Goal: Transaction & Acquisition: Download file/media

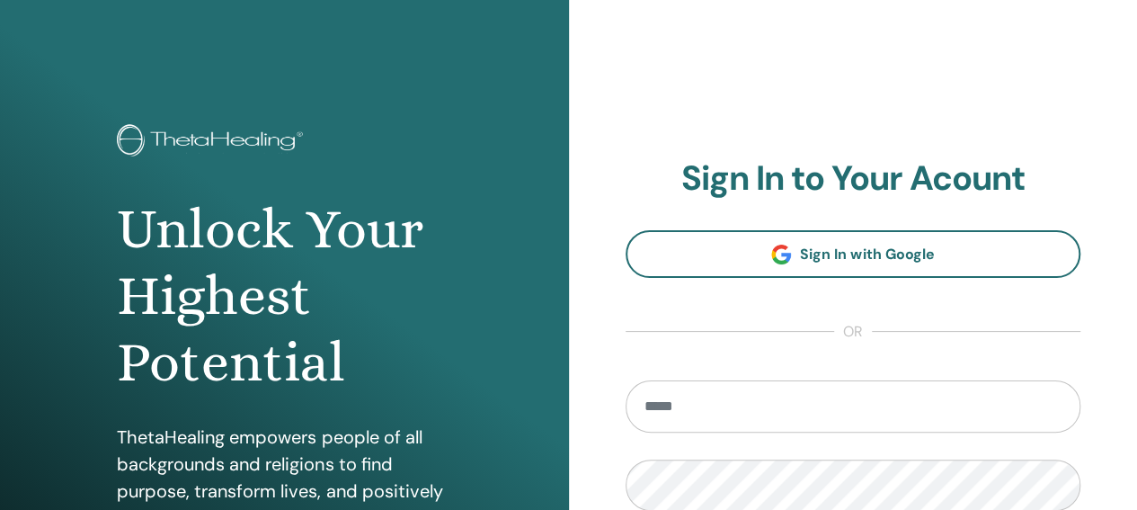
click at [811, 403] on input "email" at bounding box center [854, 406] width 456 height 52
type input "**********"
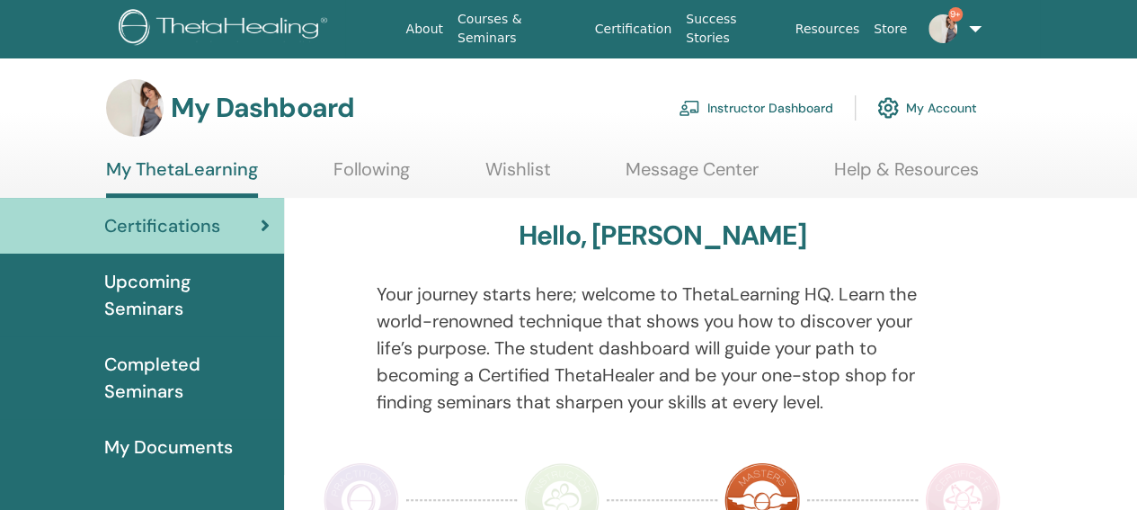
click at [754, 102] on link "Instructor Dashboard" at bounding box center [756, 108] width 155 height 40
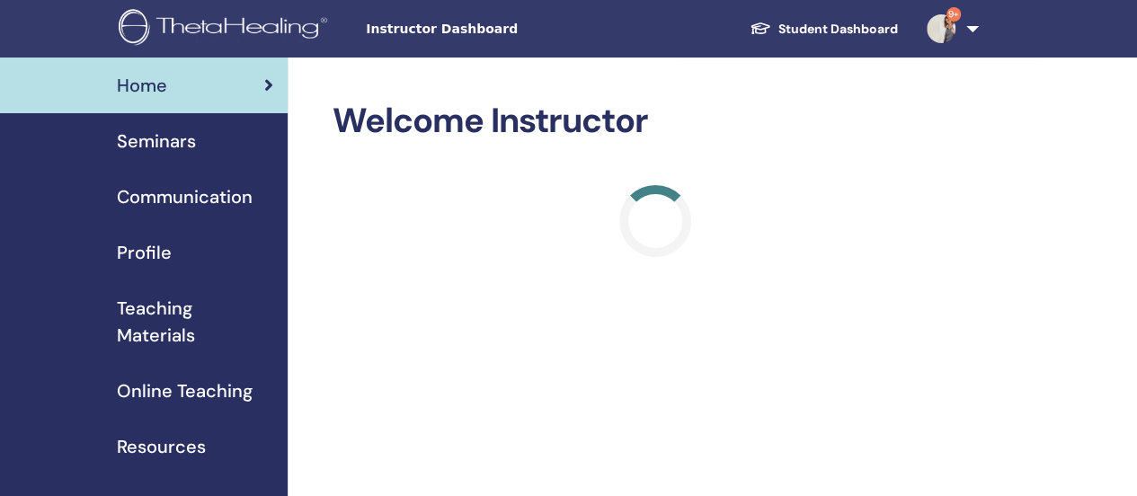
click at [164, 136] on span "Seminars" at bounding box center [156, 141] width 79 height 27
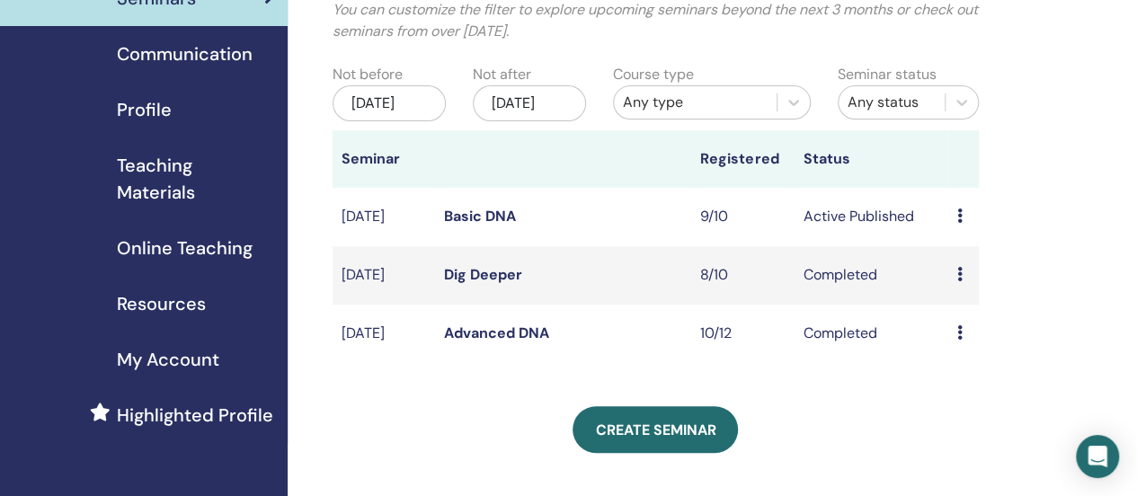
scroll to position [180, 0]
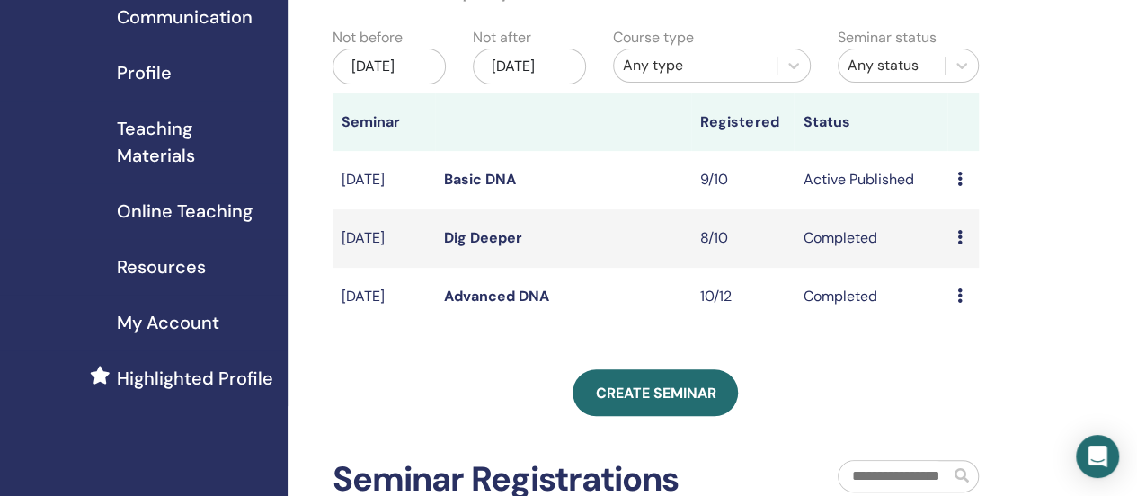
click at [959, 186] on icon at bounding box center [958, 179] width 5 height 14
click at [974, 267] on link "Attendees" at bounding box center [971, 269] width 68 height 19
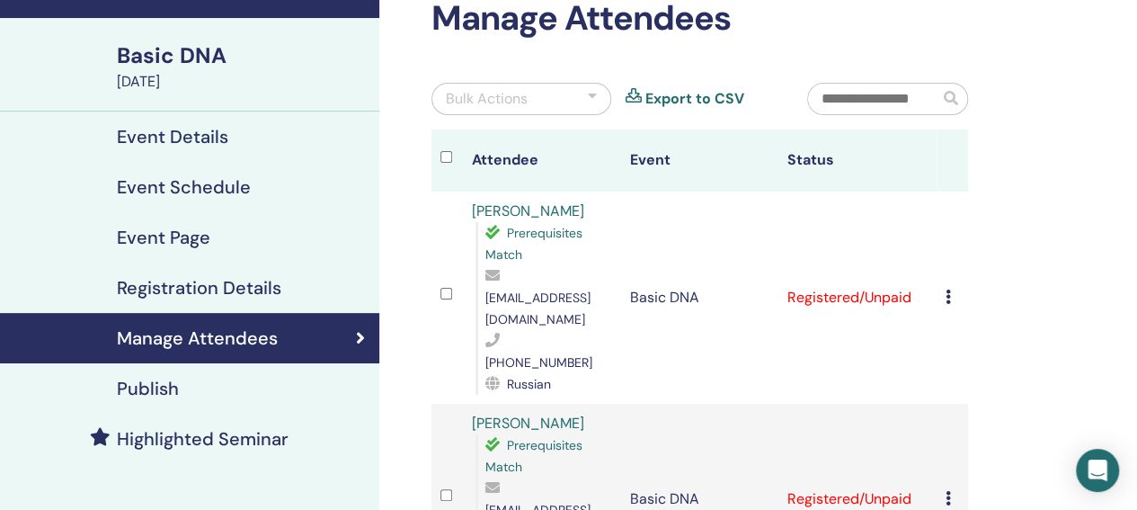
scroll to position [180, 0]
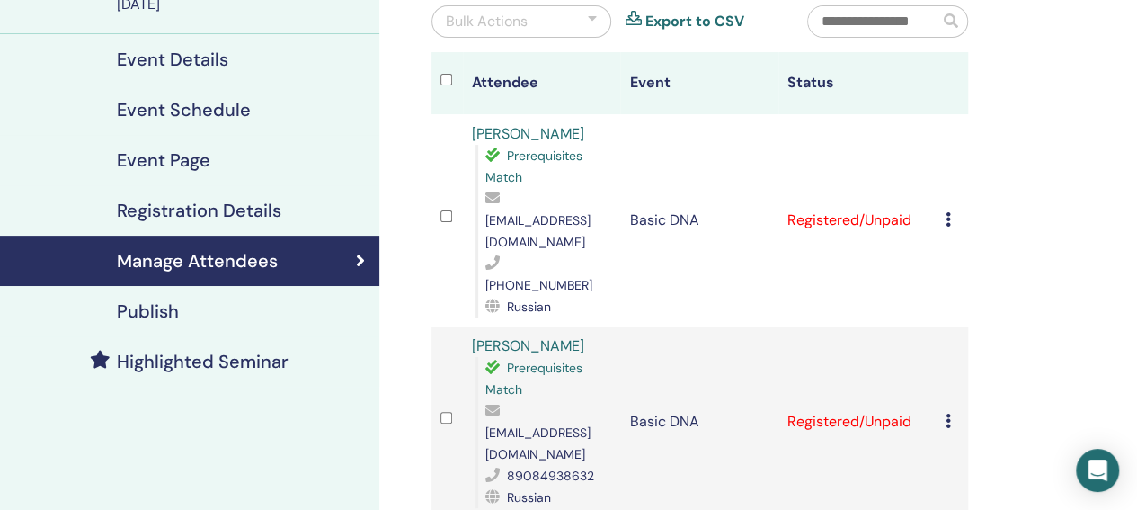
click at [946, 212] on icon at bounding box center [948, 219] width 5 height 14
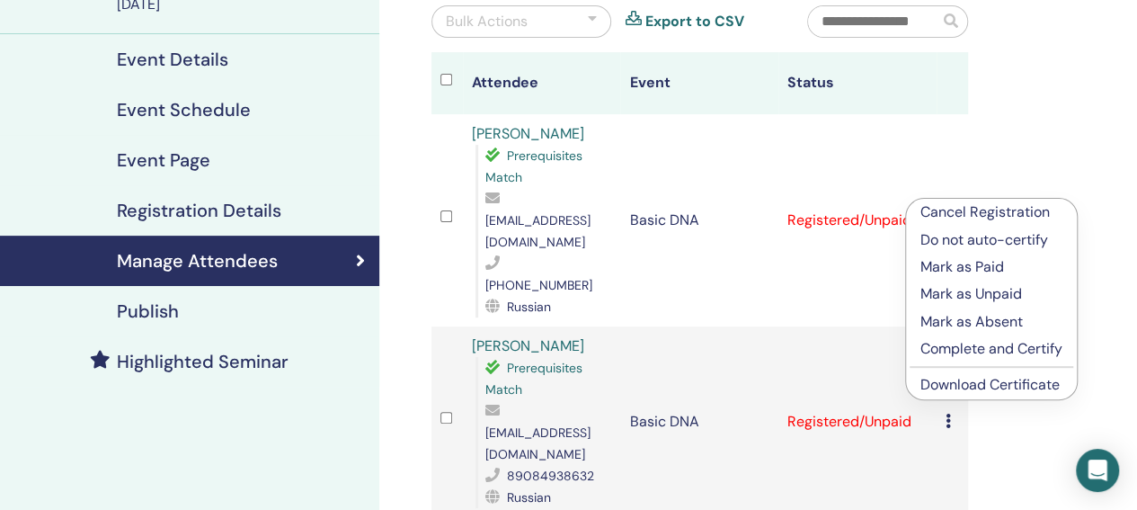
click at [966, 380] on link "Download Certificate" at bounding box center [989, 384] width 139 height 19
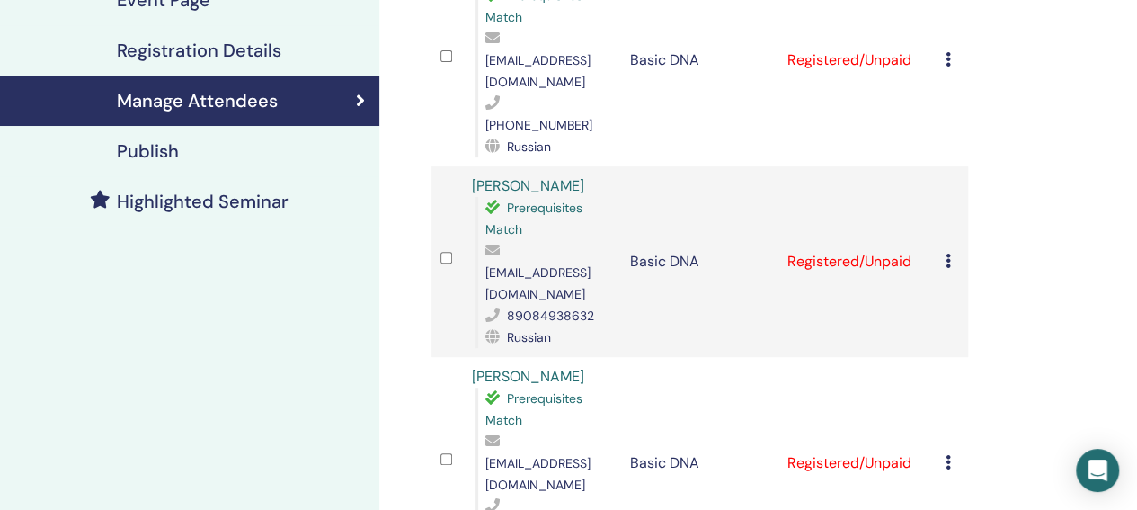
scroll to position [360, 0]
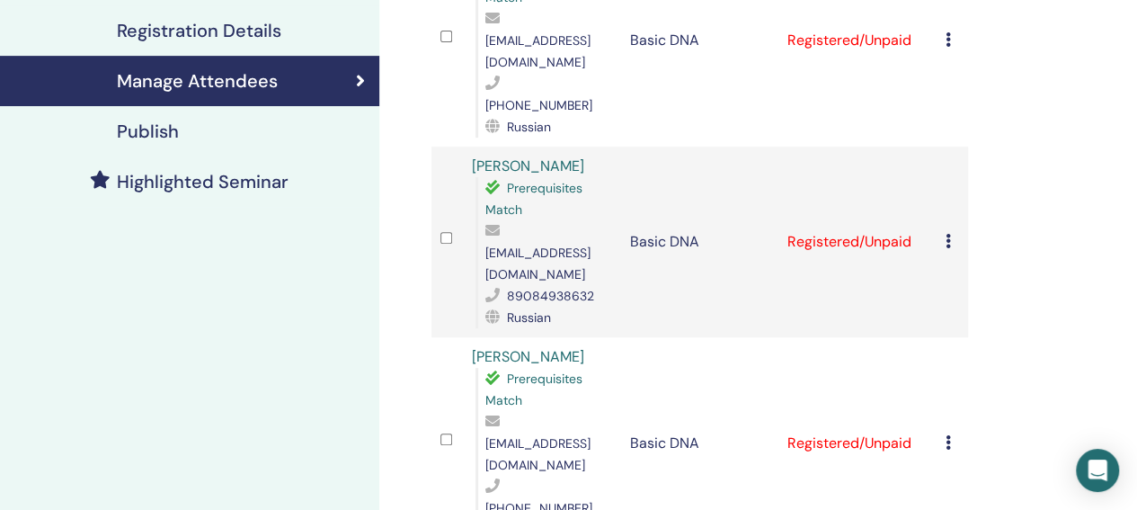
click at [944, 184] on td "Cancel Registration Do not auto-certify Mark as Paid Mark as Unpaid Mark as Abs…" at bounding box center [952, 242] width 31 height 191
click at [953, 231] on div "Cancel Registration Do not auto-certify Mark as Paid Mark as Unpaid Mark as Abs…" at bounding box center [952, 242] width 13 height 22
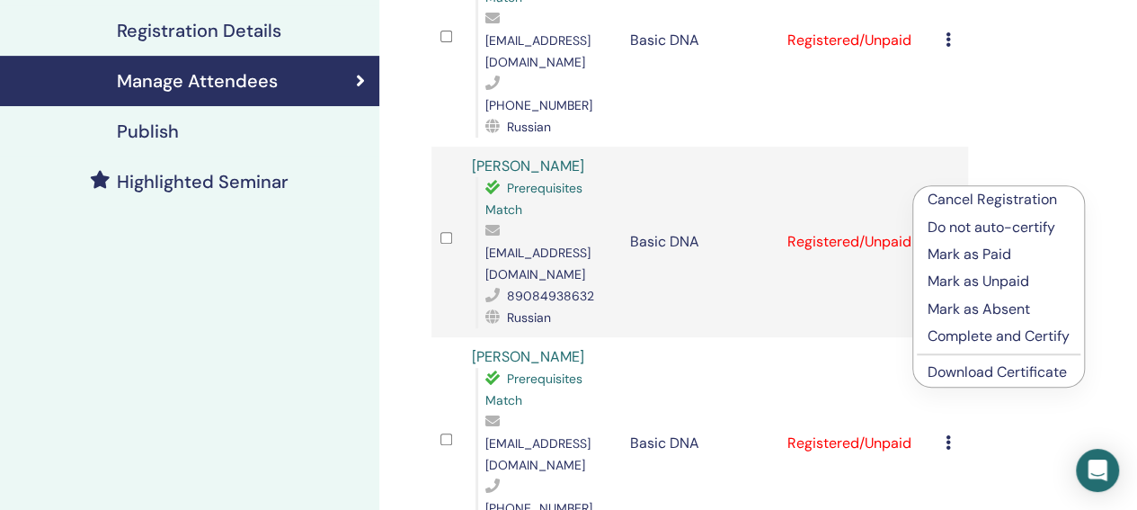
click at [960, 368] on link "Download Certificate" at bounding box center [997, 371] width 139 height 19
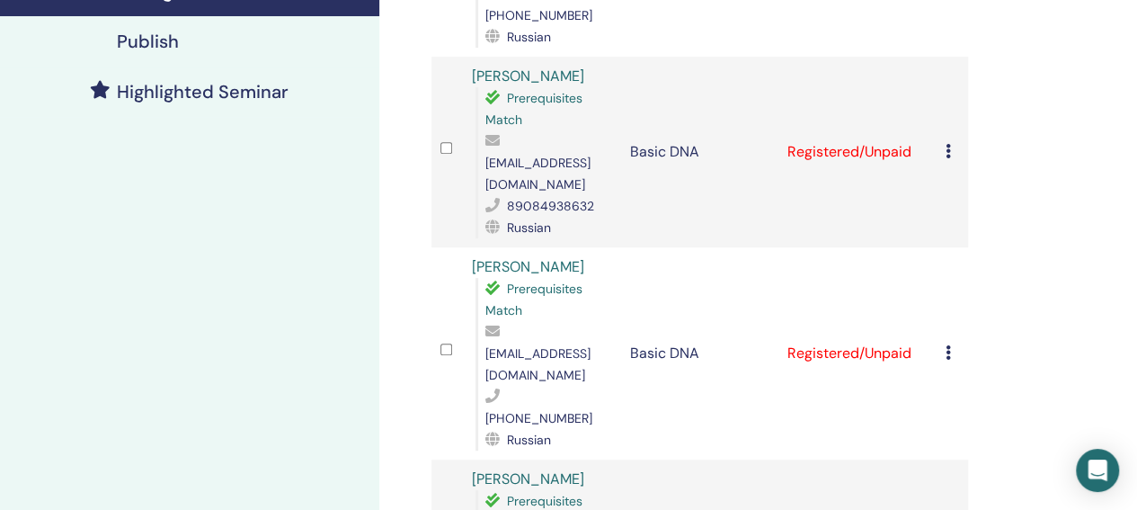
scroll to position [539, 0]
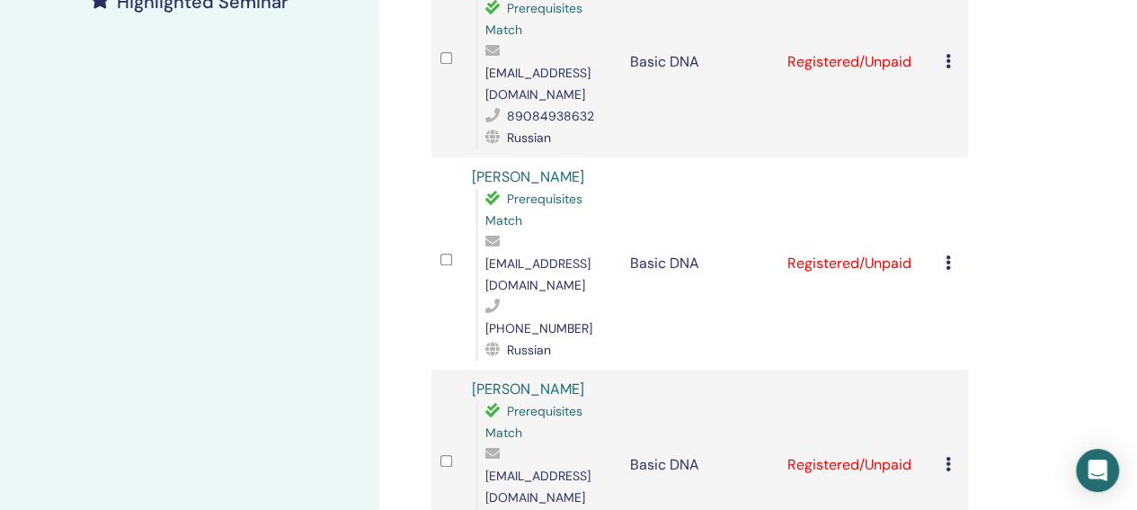
click at [949, 255] on icon at bounding box center [948, 262] width 5 height 14
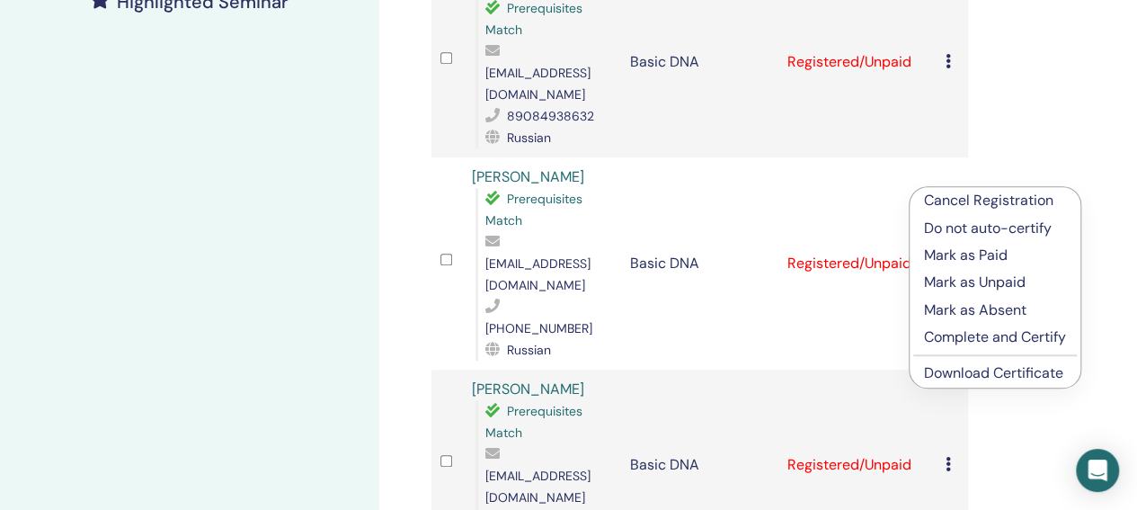
click at [976, 372] on link "Download Certificate" at bounding box center [993, 372] width 139 height 19
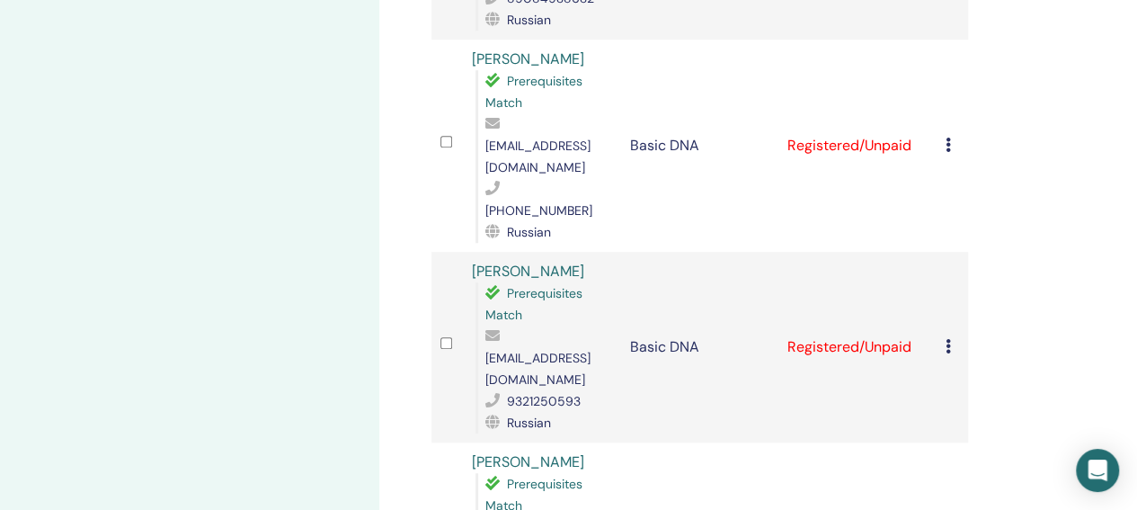
scroll to position [629, 0]
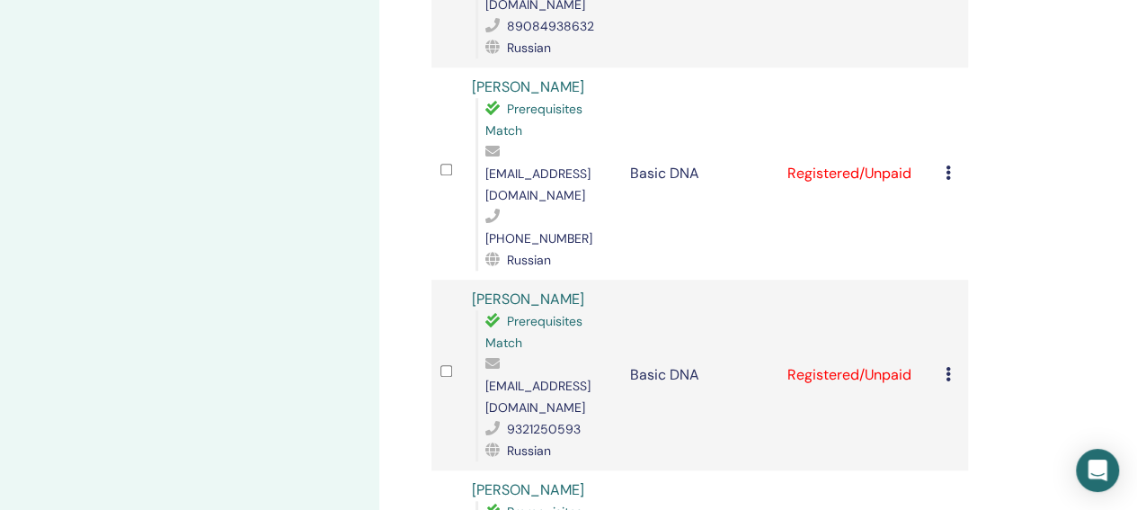
click at [951, 364] on div "Cancel Registration Do not auto-certify Mark as Paid Mark as Unpaid Mark as Abs…" at bounding box center [952, 375] width 13 height 22
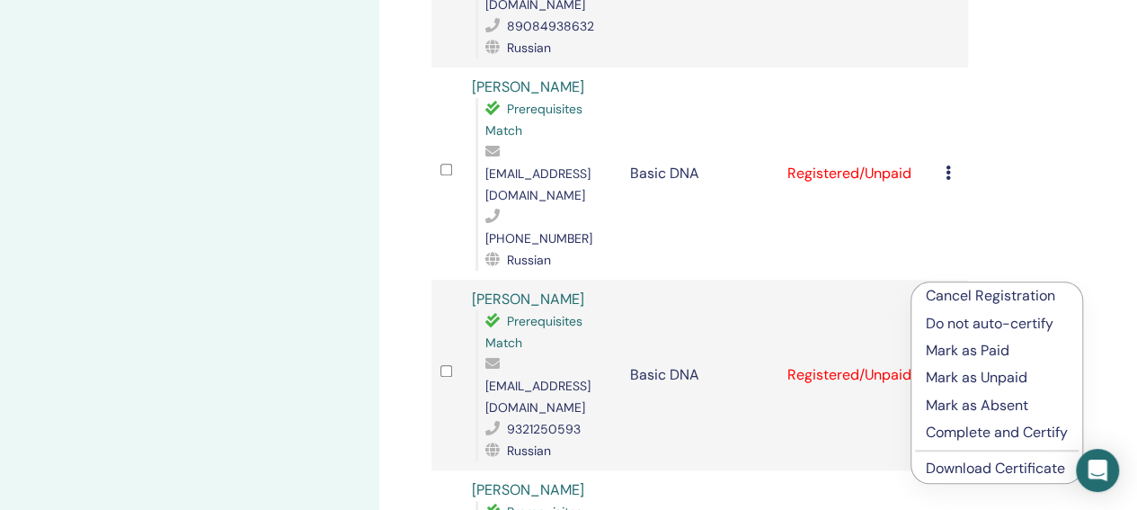
click at [972, 465] on link "Download Certificate" at bounding box center [995, 467] width 139 height 19
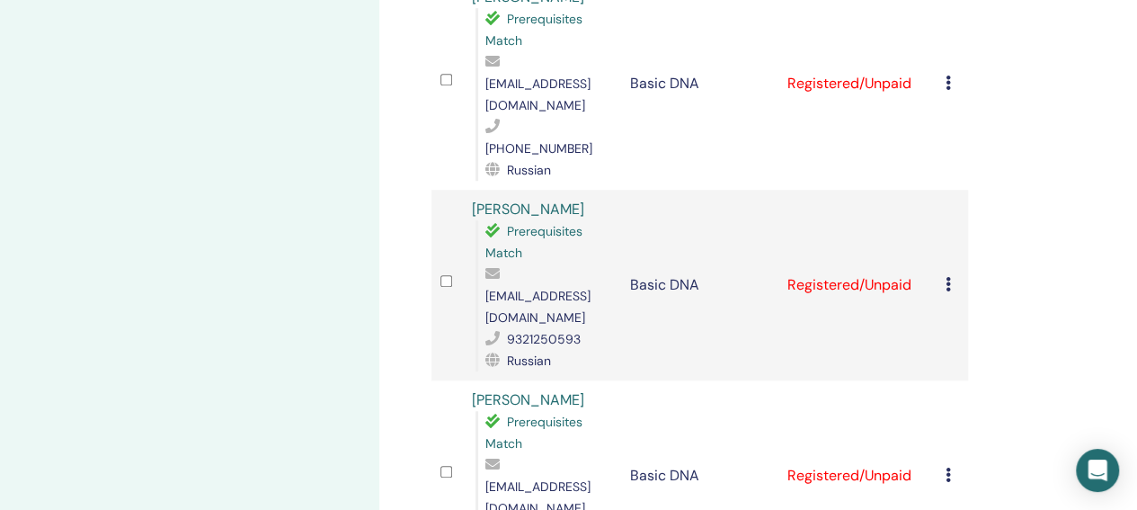
scroll to position [809, 0]
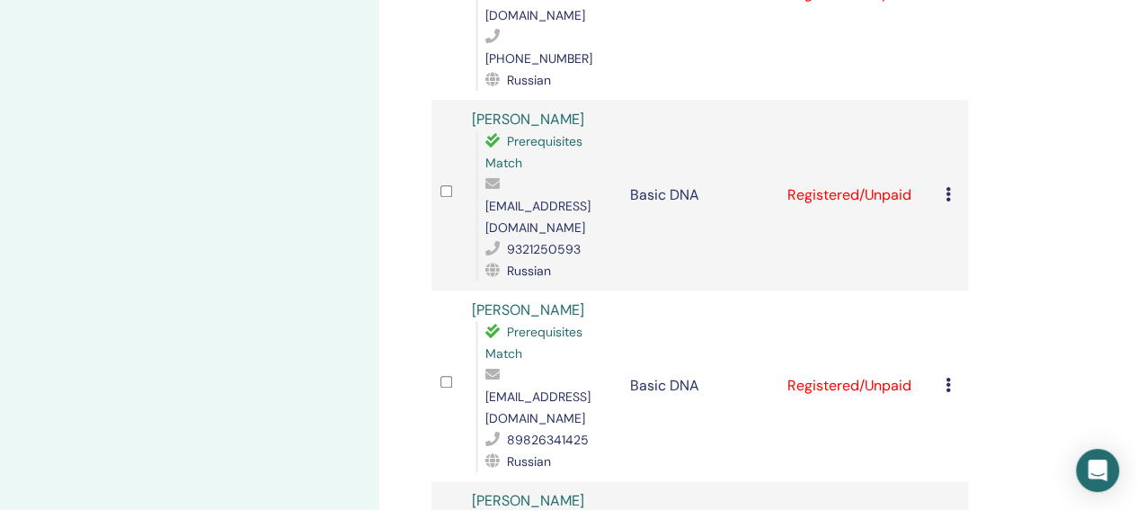
click at [946, 378] on icon at bounding box center [948, 385] width 5 height 14
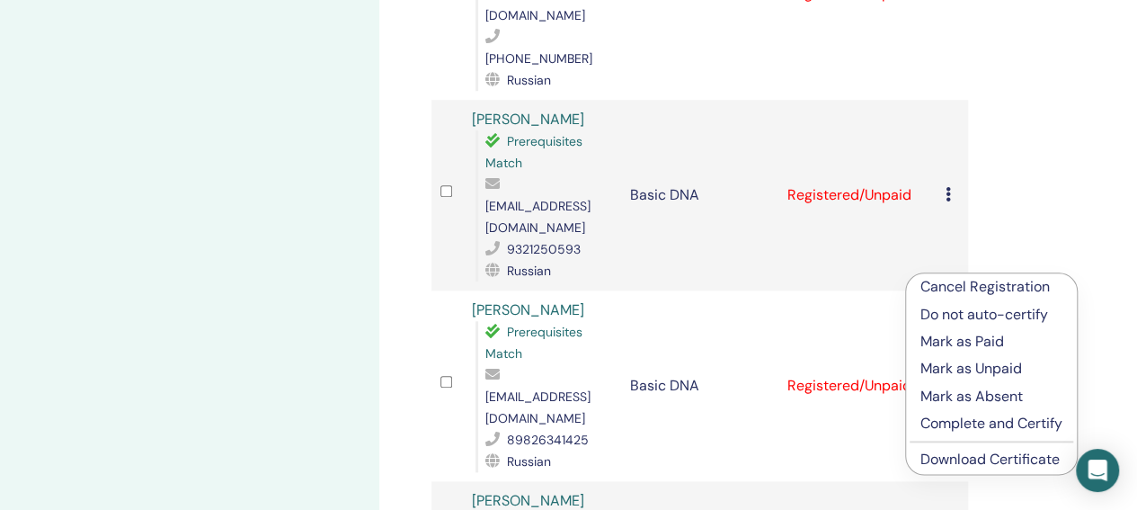
click at [1124, 496] on div at bounding box center [1124, 496] width 0 height 0
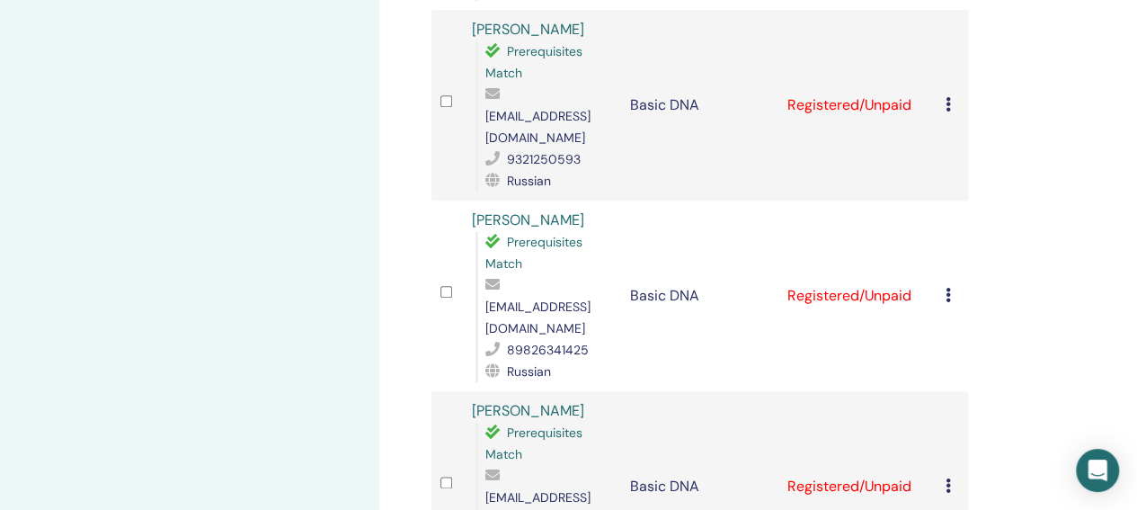
scroll to position [989, 0]
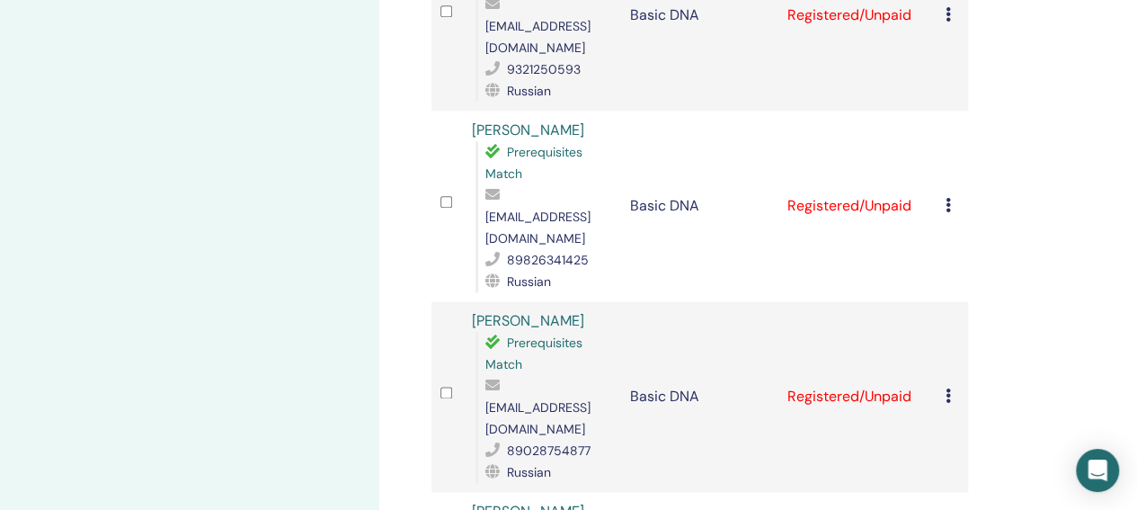
click at [954, 195] on div "Cancel Registration Do not auto-certify Mark as Paid Mark as Unpaid Mark as Abs…" at bounding box center [952, 206] width 13 height 22
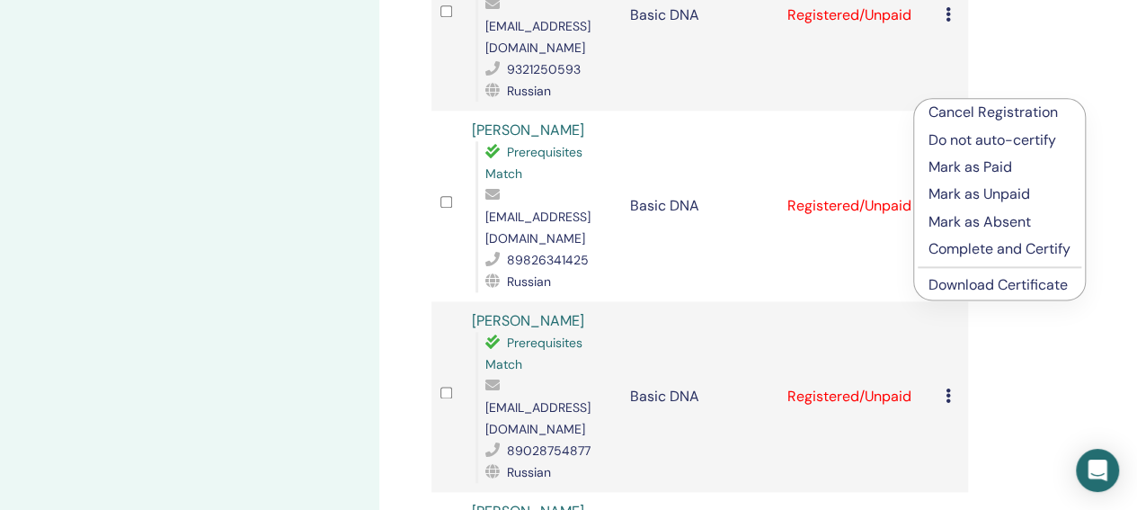
click at [986, 289] on link "Download Certificate" at bounding box center [997, 284] width 139 height 19
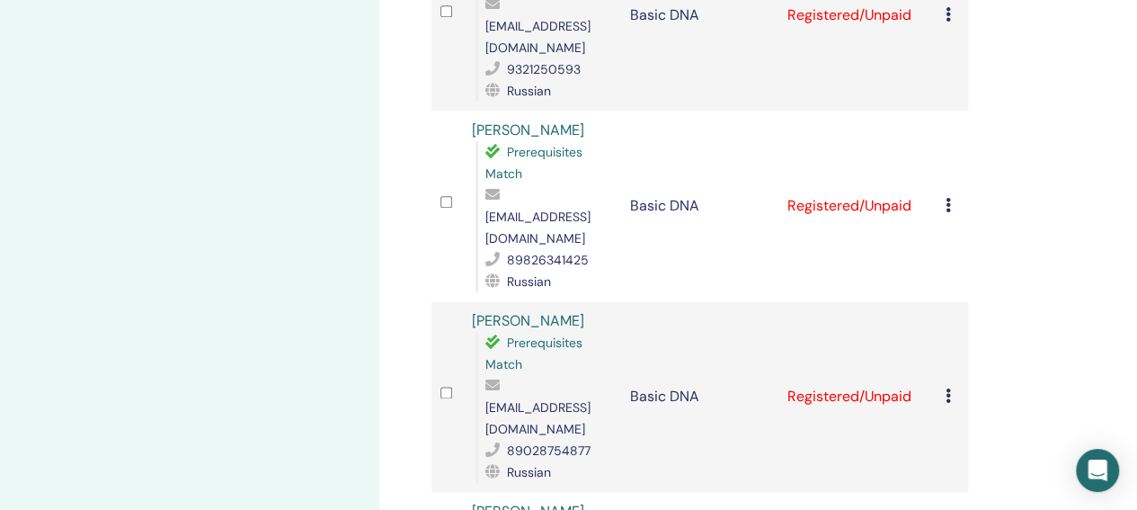
scroll to position [1079, 0]
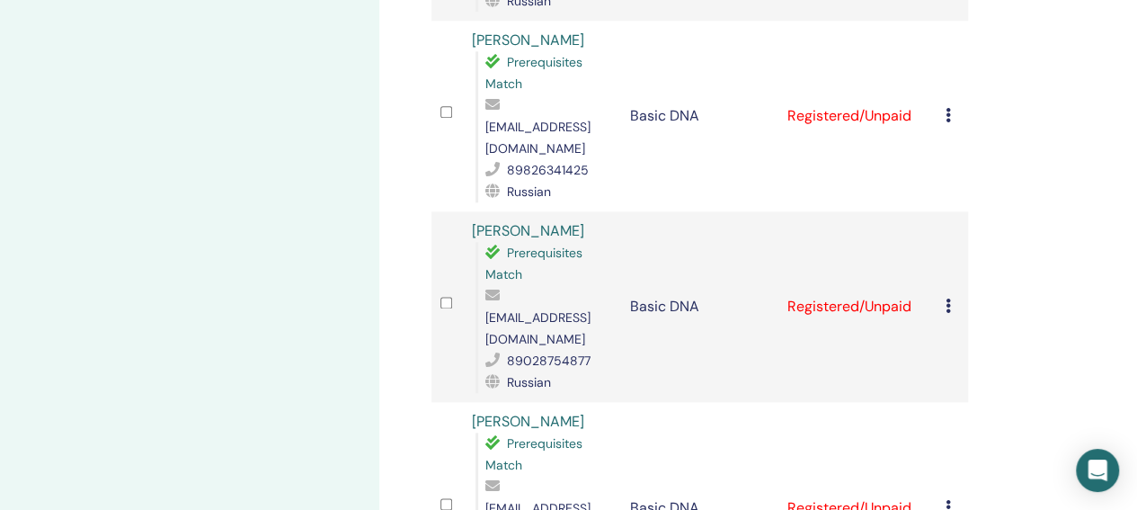
click at [937, 211] on td "Cancel Registration Do not auto-certify Mark as Paid Mark as Unpaid Mark as Abs…" at bounding box center [952, 306] width 31 height 191
click at [946, 298] on icon at bounding box center [948, 305] width 5 height 14
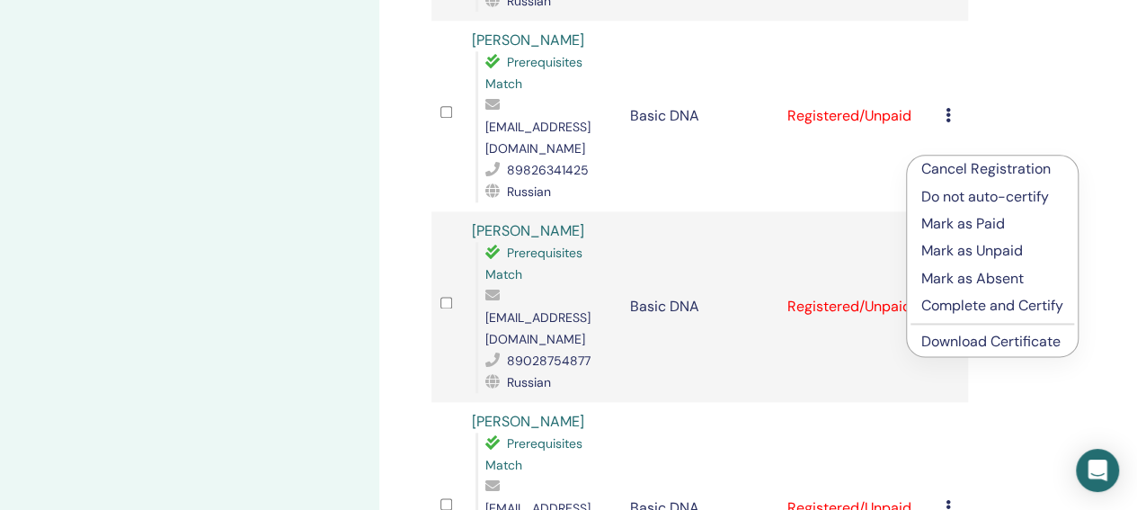
click at [976, 344] on link "Download Certificate" at bounding box center [990, 341] width 139 height 19
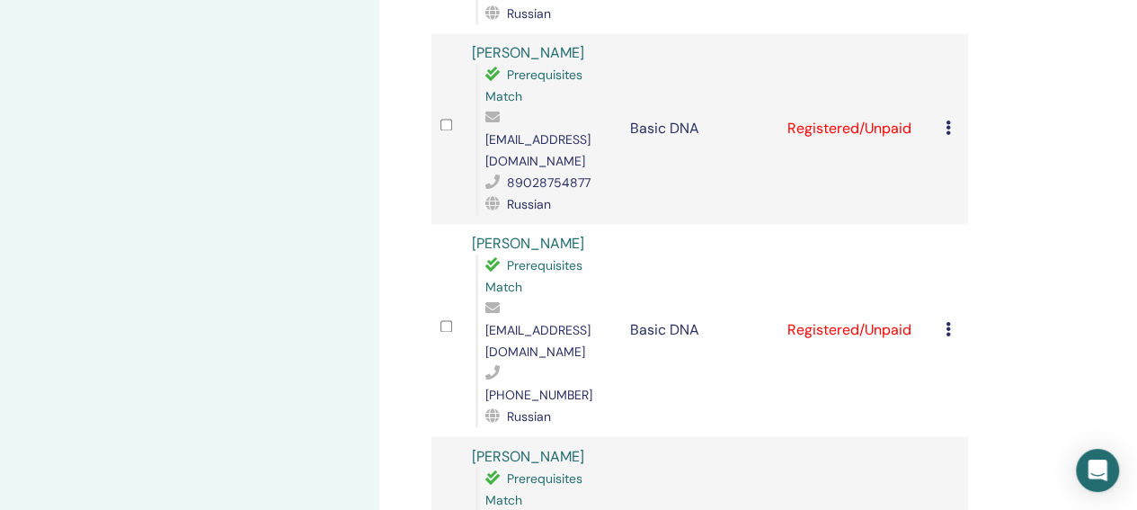
scroll to position [1258, 0]
click at [946, 320] on icon at bounding box center [948, 327] width 5 height 14
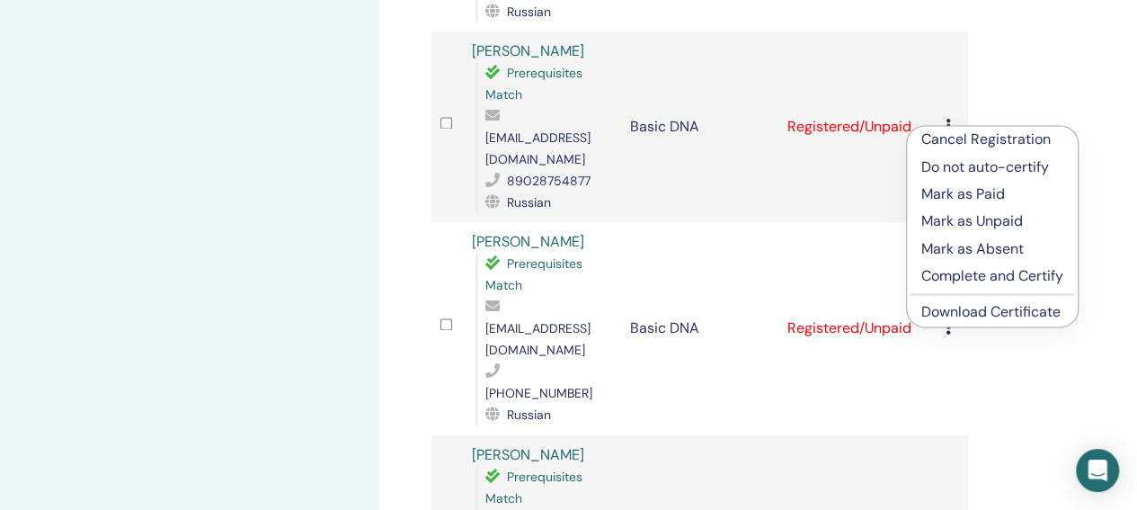
click at [974, 312] on link "Download Certificate" at bounding box center [990, 311] width 139 height 19
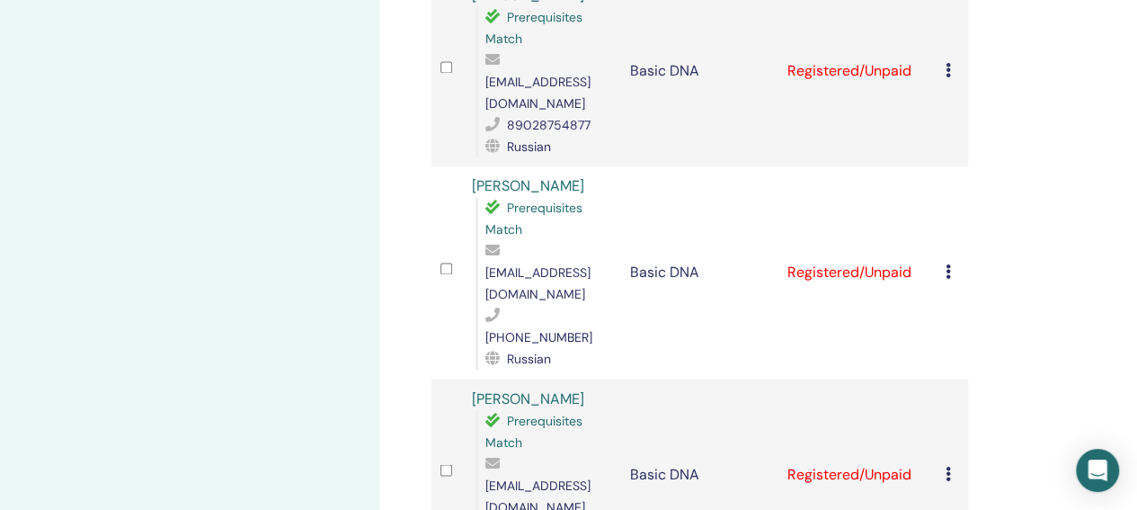
scroll to position [1348, 0]
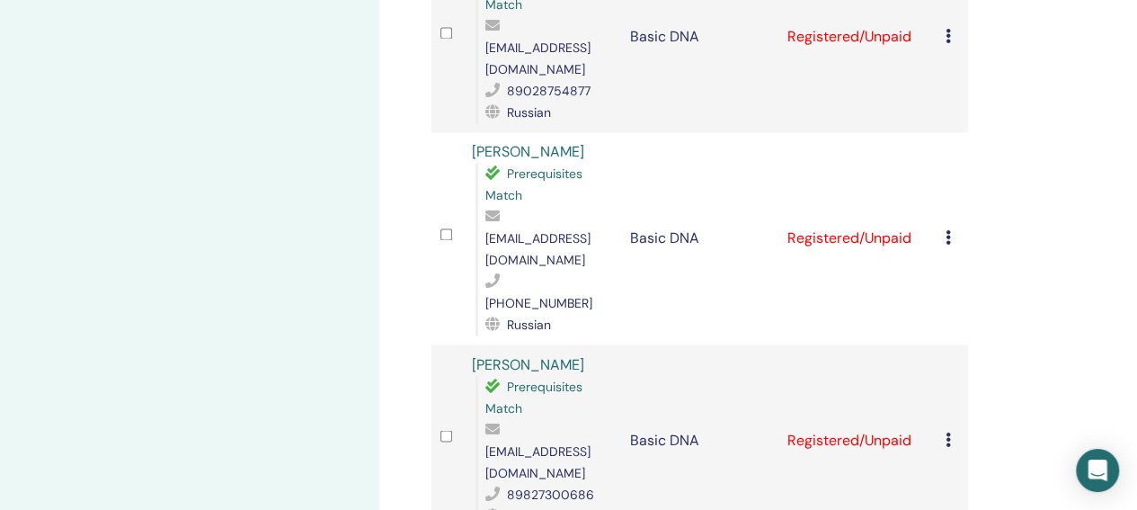
click at [946, 431] on icon at bounding box center [948, 438] width 5 height 14
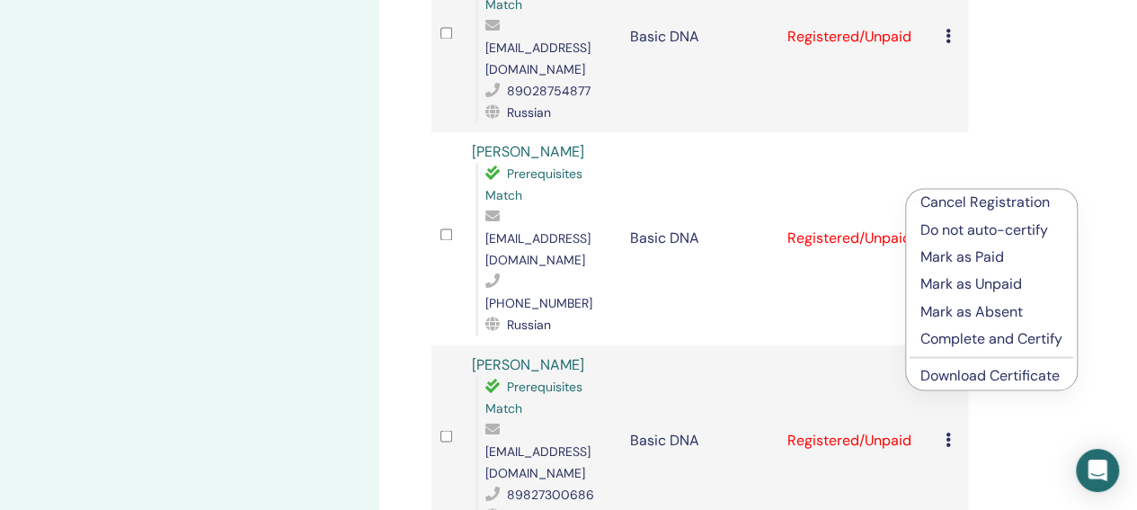
click at [969, 373] on link "Download Certificate" at bounding box center [989, 374] width 139 height 19
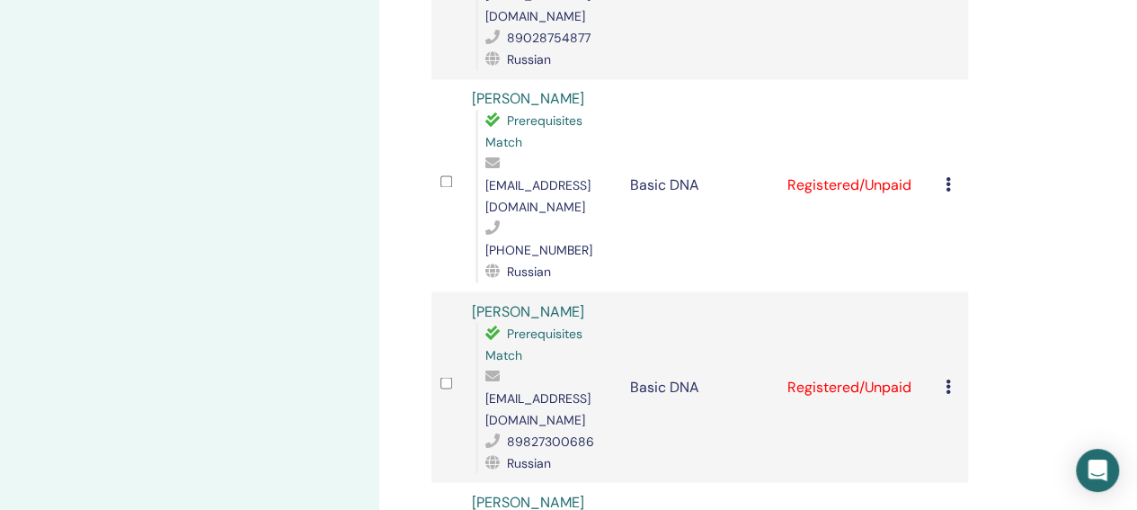
scroll to position [1438, 0]
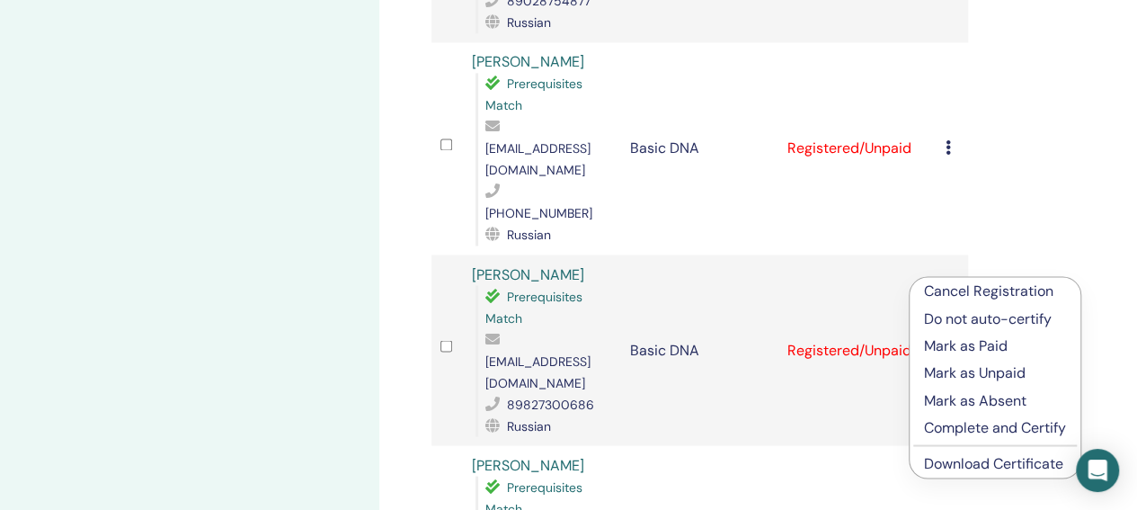
click at [956, 465] on link "Download Certificate" at bounding box center [993, 462] width 139 height 19
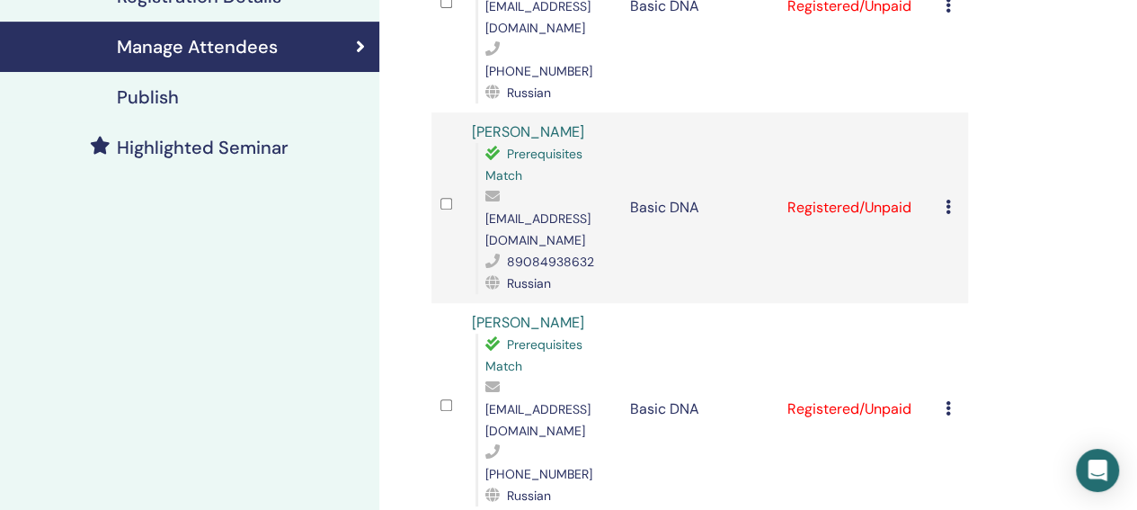
scroll to position [0, 0]
